Goal: Transaction & Acquisition: Purchase product/service

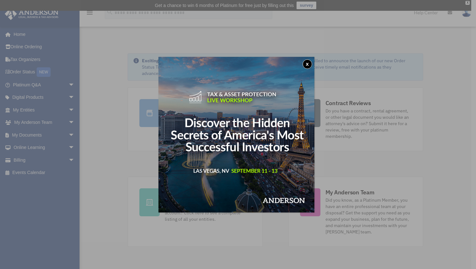
click at [312, 66] on button "x" at bounding box center [308, 64] width 10 height 10
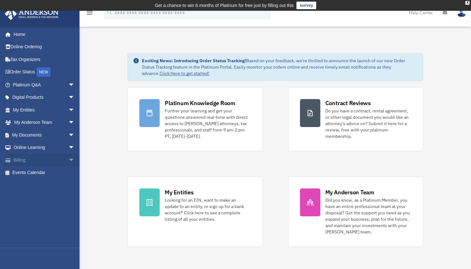
click at [68, 157] on span "arrow_drop_down" at bounding box center [74, 160] width 13 height 13
click at [46, 175] on link "$ Open Invoices" at bounding box center [46, 173] width 75 height 13
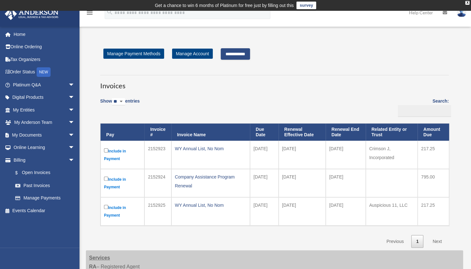
click at [105, 180] on label "Include in Payment" at bounding box center [122, 184] width 37 height 16
click at [250, 55] on input "**********" at bounding box center [235, 53] width 29 height 11
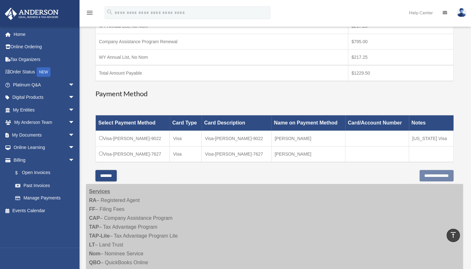
scroll to position [139, 0]
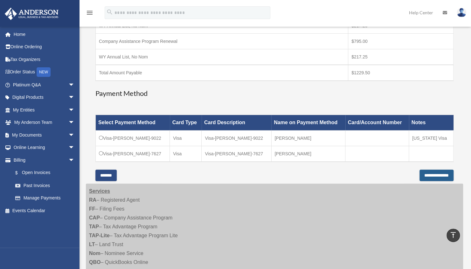
click at [422, 173] on input "**********" at bounding box center [437, 175] width 34 height 11
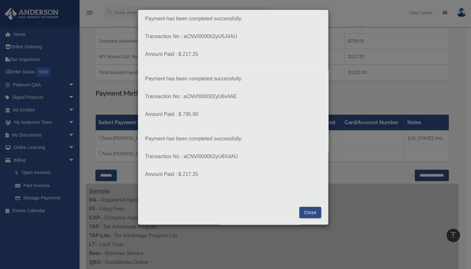
scroll to position [189, 0]
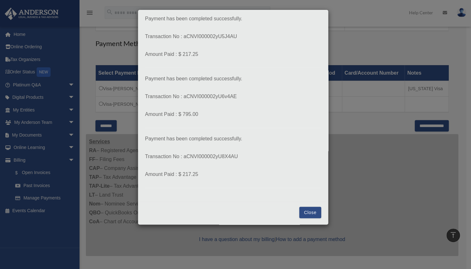
click at [309, 212] on button "Close" at bounding box center [310, 212] width 22 height 11
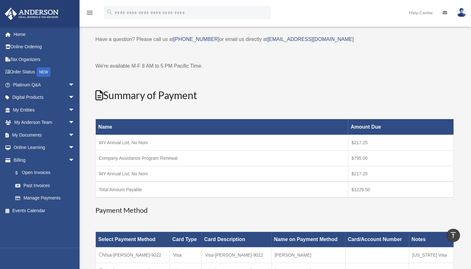
scroll to position [0, 0]
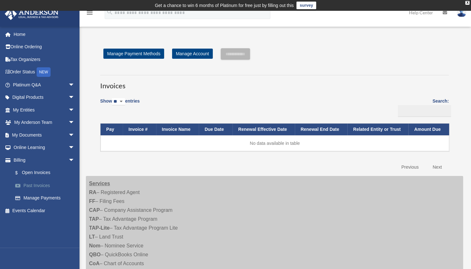
click at [48, 186] on link "Past Invoices" at bounding box center [46, 185] width 75 height 13
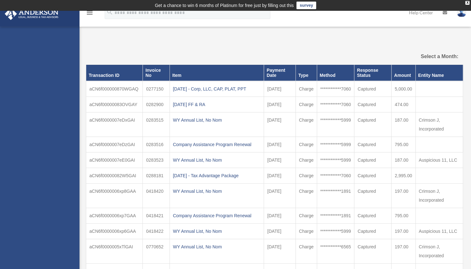
select select
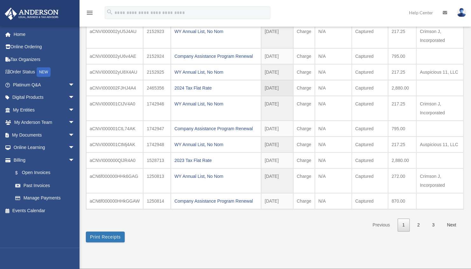
scroll to position [82, 0]
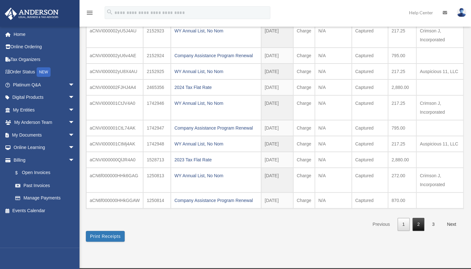
click at [420, 220] on link "2" at bounding box center [419, 224] width 12 height 13
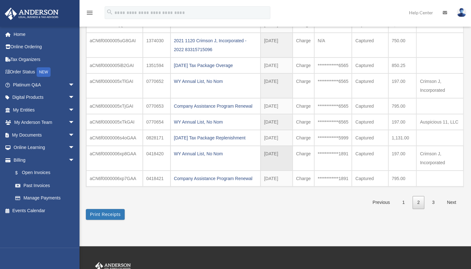
scroll to position [104, 0]
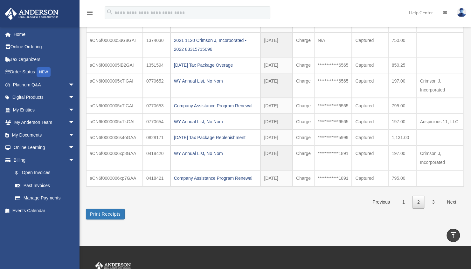
click at [406, 206] on div "**********" at bounding box center [274, 81] width 377 height 275
click at [405, 201] on link "1" at bounding box center [404, 202] width 12 height 13
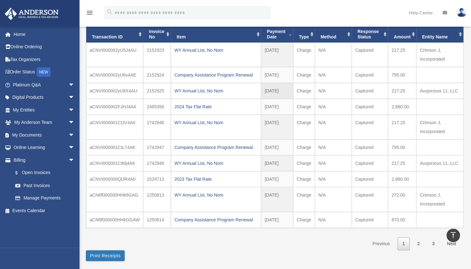
scroll to position [0, 0]
